Goal: Information Seeking & Learning: Learn about a topic

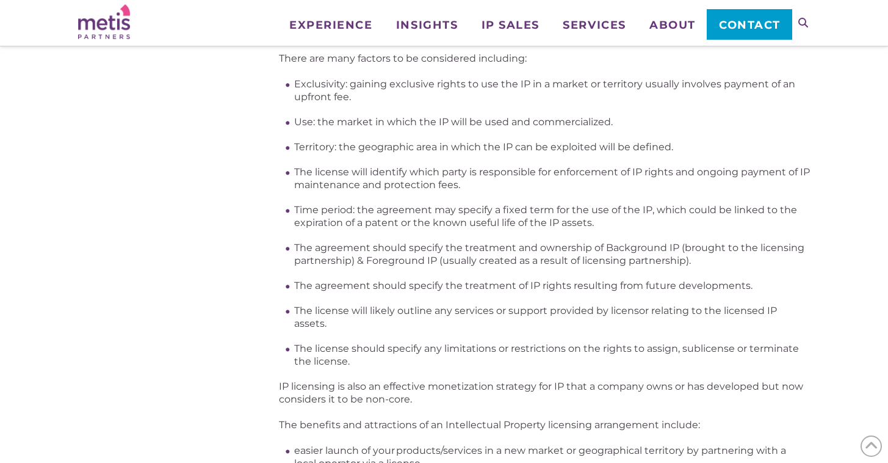
scroll to position [427, 0]
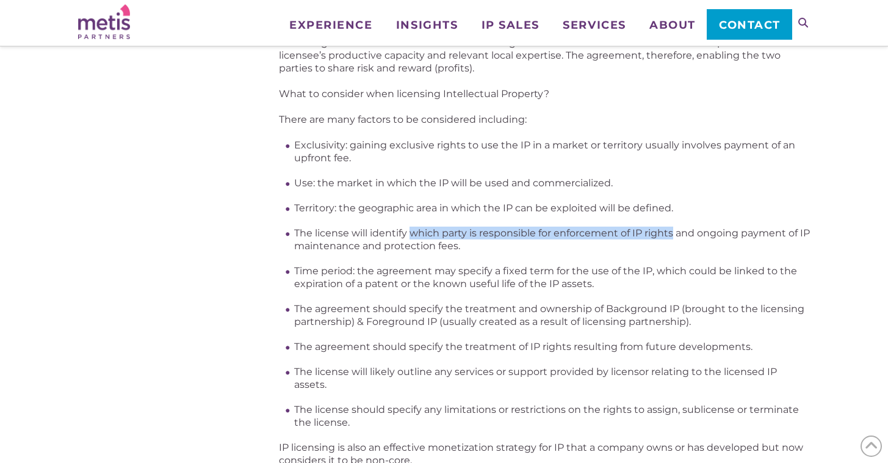
drag, startPoint x: 411, startPoint y: 231, endPoint x: 671, endPoint y: 219, distance: 260.3
click at [671, 219] on ul "Exclusivity: gaining exclusive rights to use the IP in a market or territory us…" at bounding box center [552, 284] width 516 height 290
click at [521, 250] on li "The license will identify which party is responsible for enforcement of IP righ…" at bounding box center [552, 239] width 516 height 26
click at [306, 302] on li "The agreement should specify the treatment and ownership of Background IP (brou…" at bounding box center [552, 315] width 516 height 26
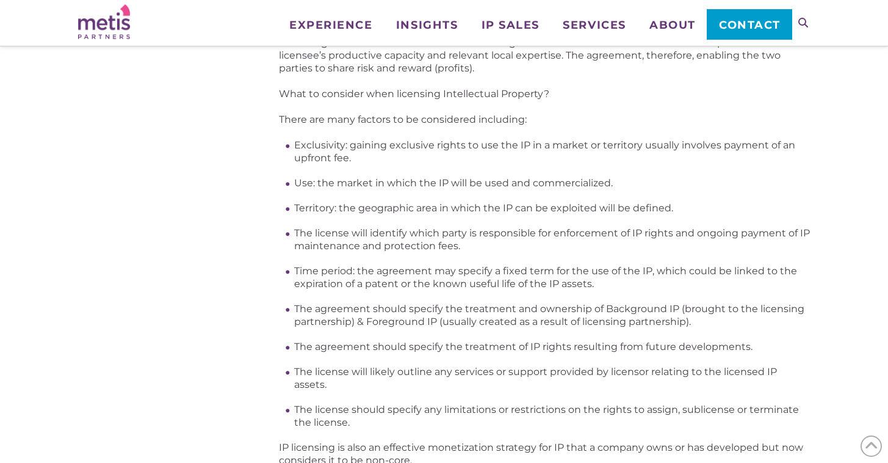
scroll to position [488, 0]
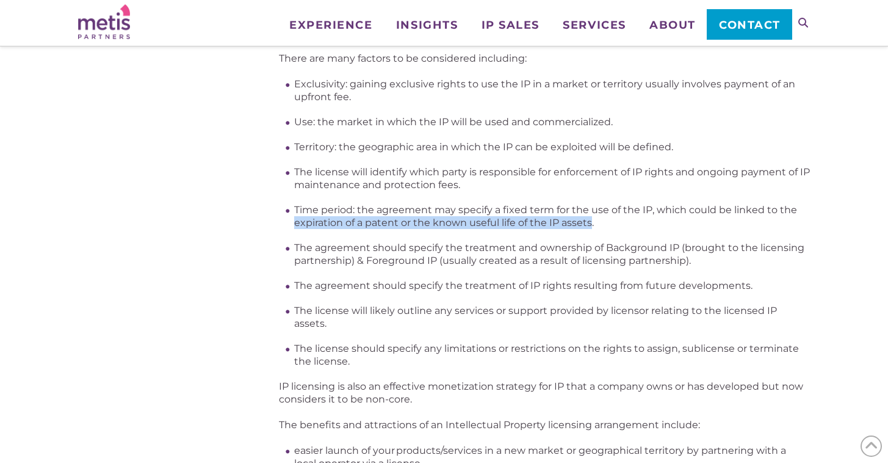
drag, startPoint x: 297, startPoint y: 222, endPoint x: 591, endPoint y: 220, distance: 294.8
click at [591, 220] on li "Time period: the agreement may specify a fixed term for the use of the IP, whic…" at bounding box center [552, 216] width 516 height 26
copy li "expiration of a patent or the known useful life of the IP assets"
click at [304, 298] on ul "Exclusivity: gaining exclusive rights to use the IP in a market or territory us…" at bounding box center [552, 223] width 516 height 290
click at [397, 278] on ul "Exclusivity: gaining exclusive rights to use the IP in a market or territory us…" at bounding box center [552, 223] width 516 height 290
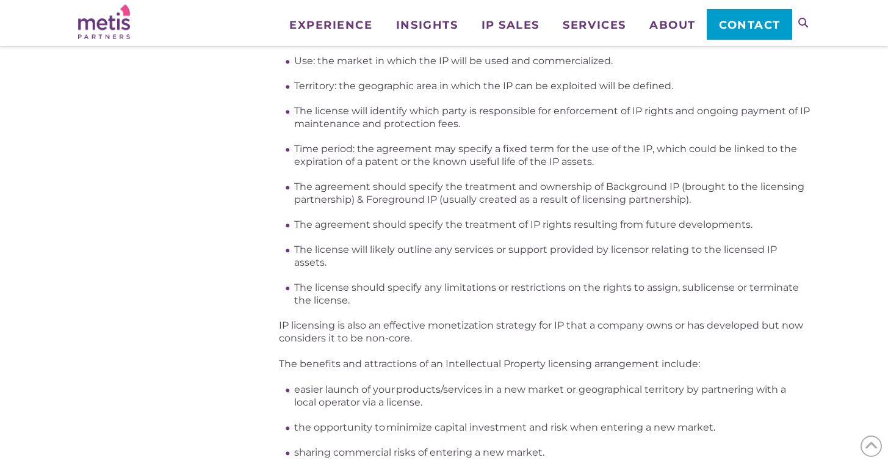
scroll to position [610, 0]
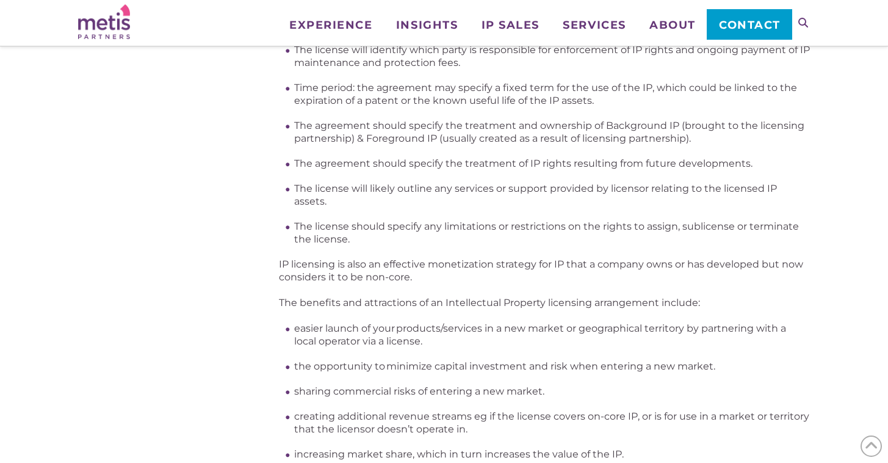
click at [353, 286] on div "What is an IP License and when might you consider licensing Intellectual Proper…" at bounding box center [544, 342] width 531 height 1520
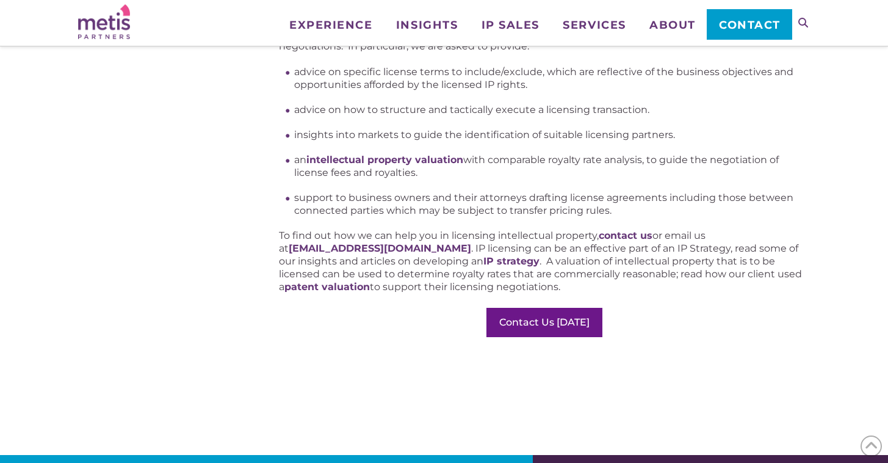
scroll to position [1343, 0]
